Goal: Check status: Check status

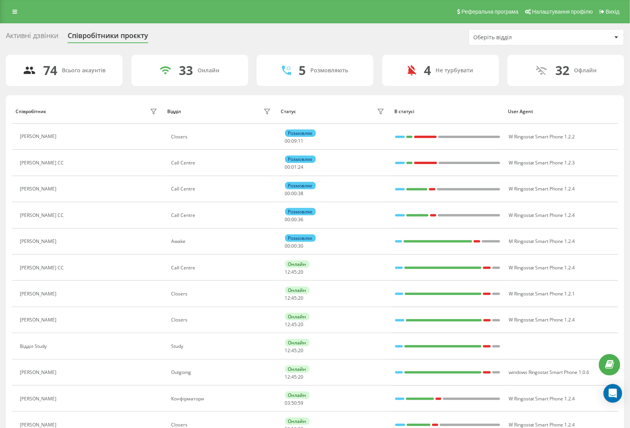
click at [491, 39] on div "Оберіть відділ" at bounding box center [519, 37] width 93 height 7
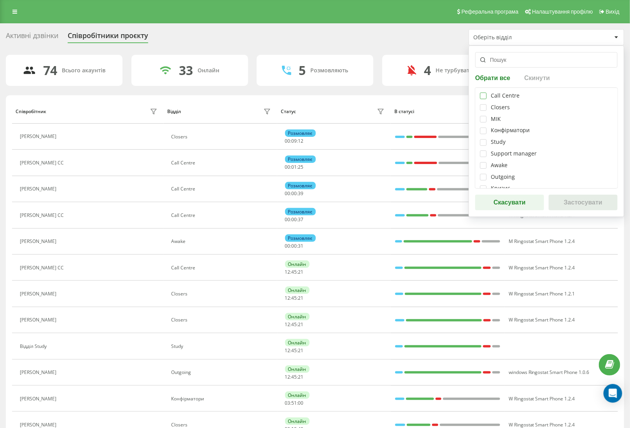
click at [482, 92] on label at bounding box center [483, 92] width 7 height 0
checkbox input "true"
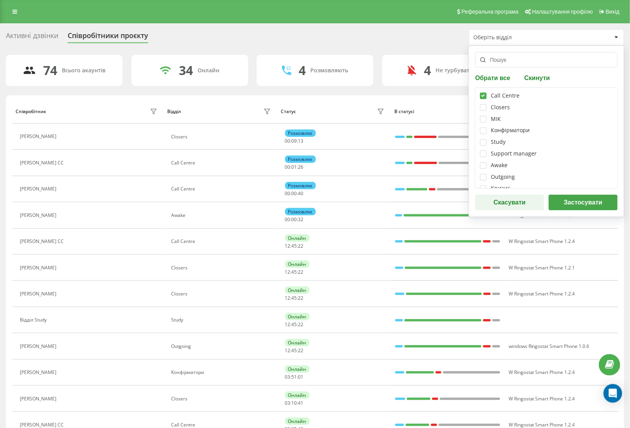
click at [591, 204] on button "Застосувати" at bounding box center [582, 203] width 69 height 16
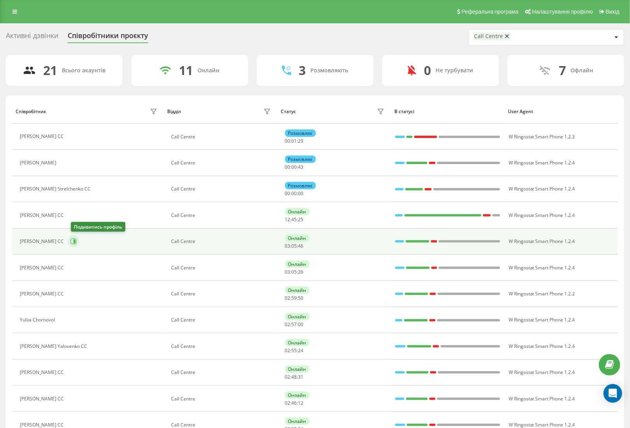
click at [72, 242] on button at bounding box center [74, 242] width 12 height 12
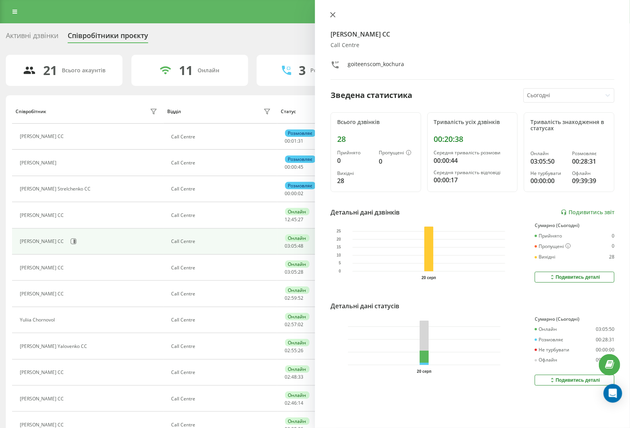
click at [331, 15] on icon at bounding box center [332, 14] width 5 height 5
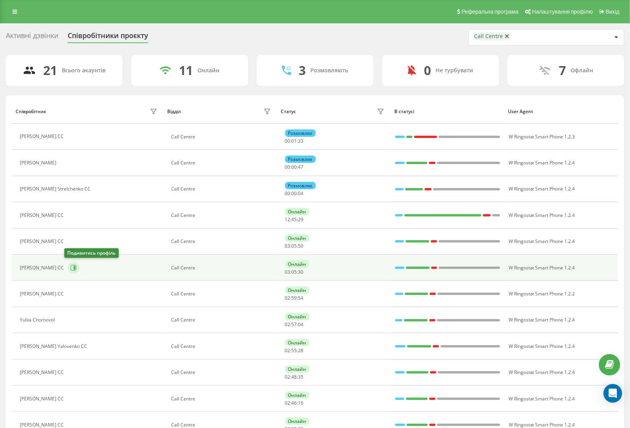
click at [73, 267] on icon at bounding box center [74, 268] width 2 height 4
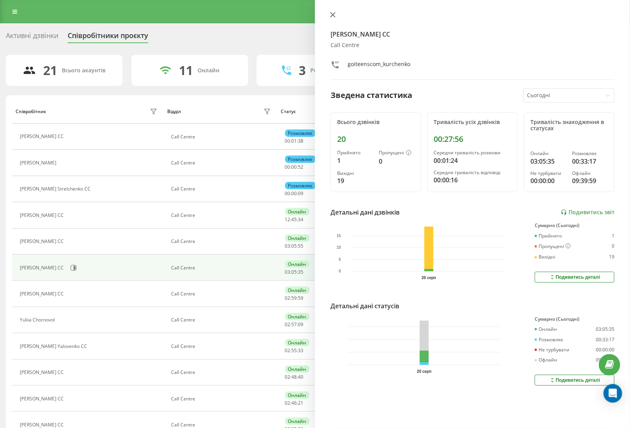
click at [334, 15] on icon at bounding box center [332, 14] width 5 height 5
